Goal: Find contact information: Find contact information

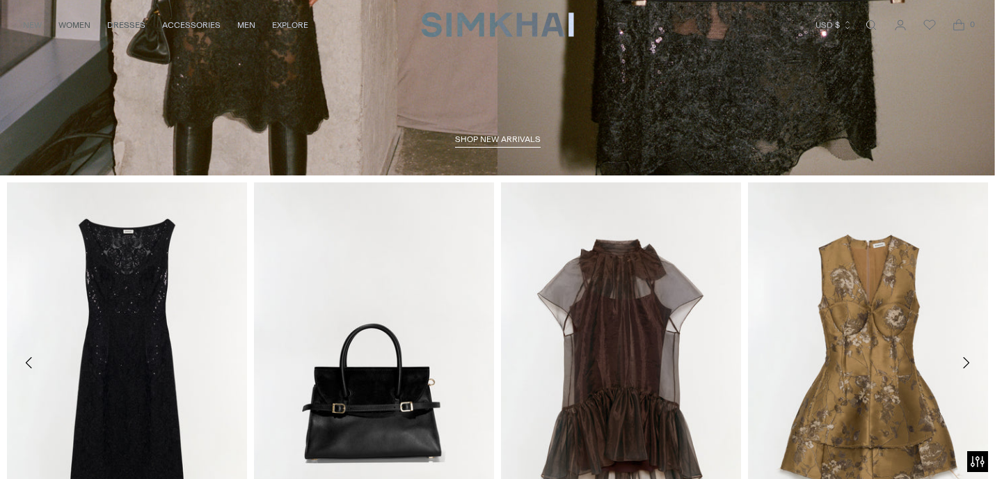
scroll to position [443, 0]
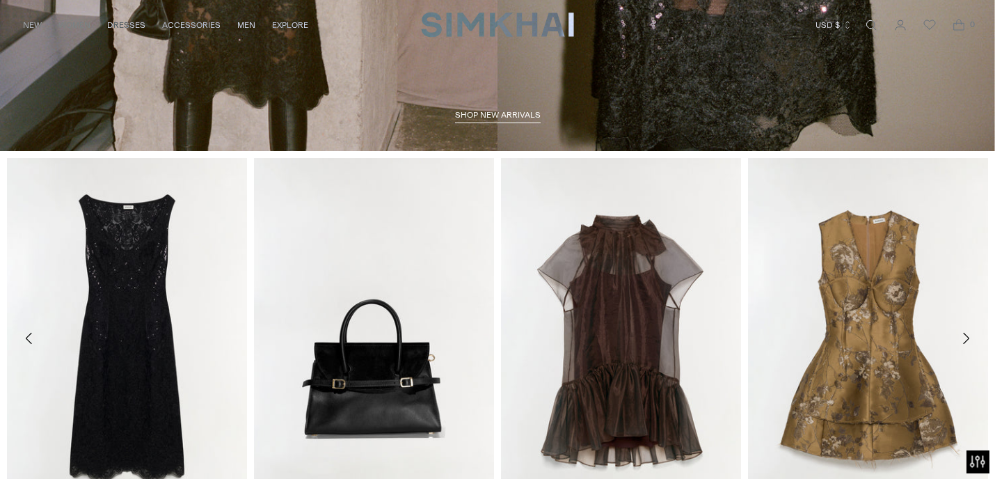
click at [984, 468] on button "Open accessiBe: accessibility options, statement and help" at bounding box center [978, 461] width 23 height 23
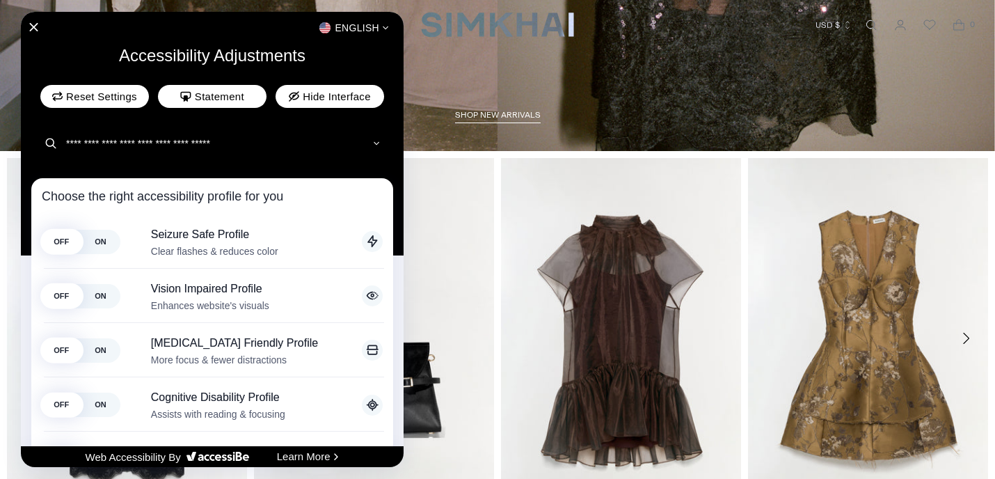
click at [986, 336] on div at bounding box center [497, 239] width 995 height 479
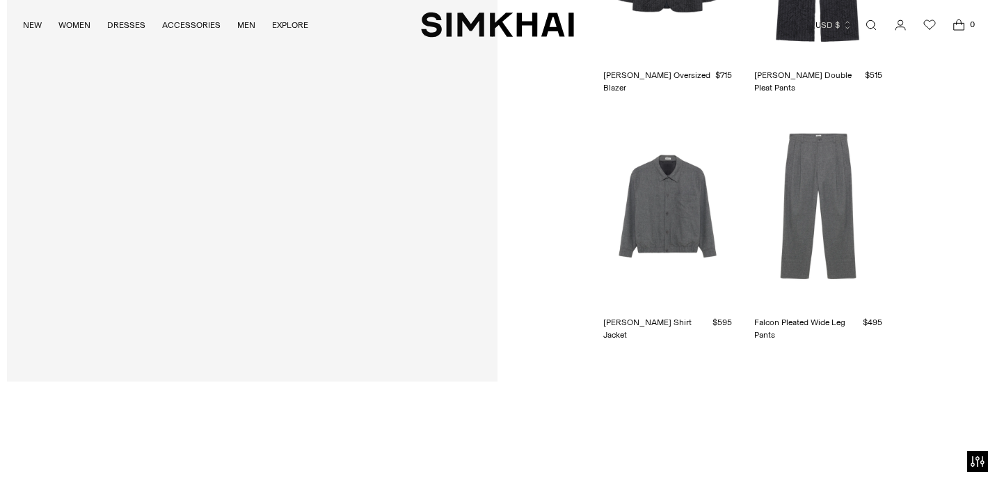
scroll to position [3697, 0]
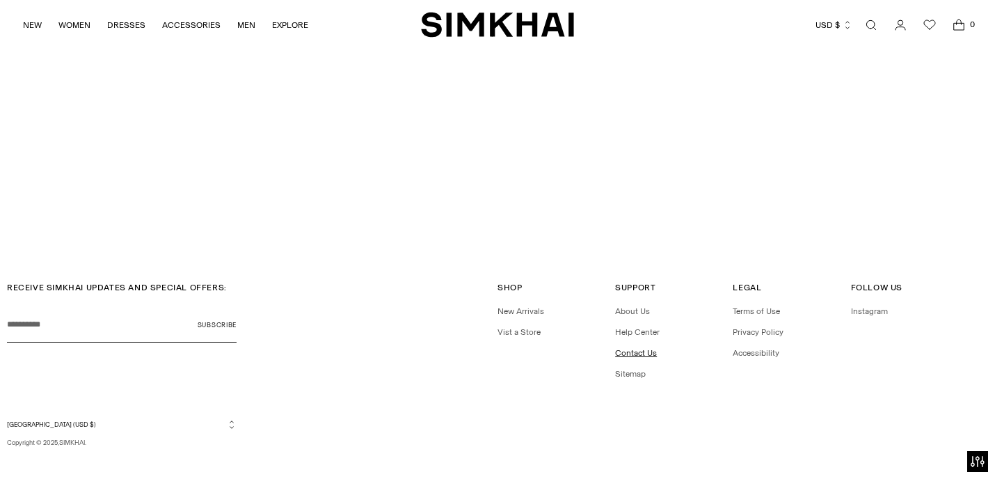
click at [638, 348] on link "Contact Us" at bounding box center [636, 353] width 42 height 10
